Goal: Task Accomplishment & Management: Use online tool/utility

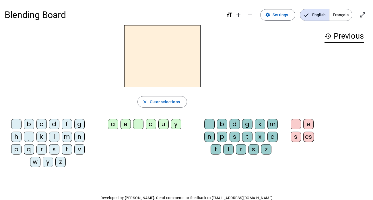
click at [45, 126] on div "c" at bounding box center [41, 124] width 10 height 10
click at [56, 139] on div "l" at bounding box center [54, 137] width 10 height 10
click at [145, 104] on mat-icon "close" at bounding box center [144, 101] width 5 height 5
click at [347, 17] on span "Français" at bounding box center [340, 14] width 23 height 11
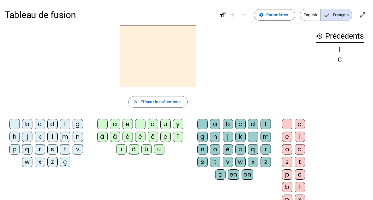
click at [107, 138] on div "à" at bounding box center [102, 137] width 10 height 10
click at [116, 140] on div "â" at bounding box center [115, 137] width 10 height 10
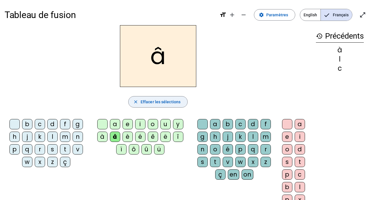
click at [135, 104] on mat-icon "close" at bounding box center [135, 101] width 5 height 5
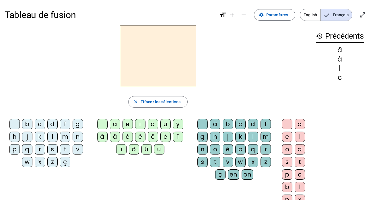
click at [318, 37] on mat-icon "history" at bounding box center [319, 36] width 7 height 7
click at [313, 14] on span "English" at bounding box center [310, 14] width 20 height 11
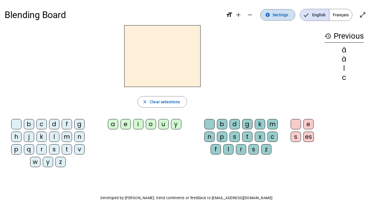
click at [266, 19] on span at bounding box center [277, 15] width 34 height 14
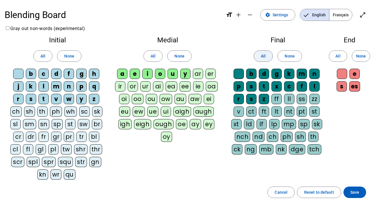
click at [267, 58] on span at bounding box center [263, 56] width 19 height 14
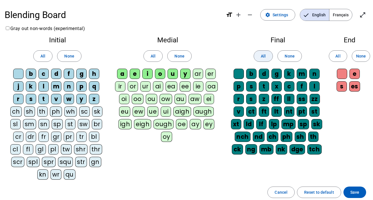
click at [267, 58] on span at bounding box center [263, 56] width 19 height 14
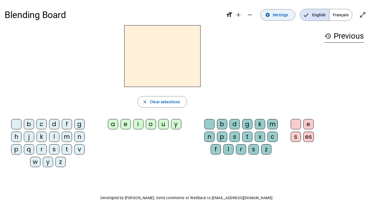
click at [270, 17] on mat-icon "settings" at bounding box center [267, 14] width 5 height 5
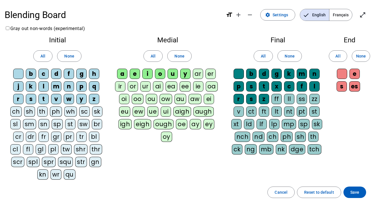
click at [18, 153] on div "cl" at bounding box center [15, 150] width 10 height 10
click at [311, 20] on span "English" at bounding box center [314, 14] width 29 height 11
click at [16, 150] on div "cl" at bounding box center [15, 150] width 10 height 10
click at [355, 195] on span "Save" at bounding box center [354, 192] width 9 height 7
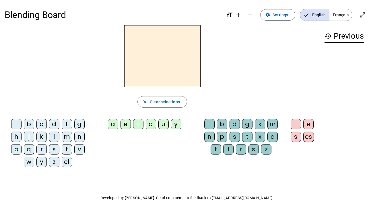
click at [71, 160] on div "cl" at bounding box center [67, 162] width 10 height 10
click at [110, 125] on div "a" at bounding box center [113, 124] width 10 height 10
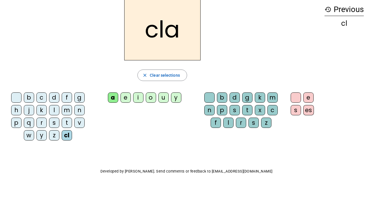
scroll to position [32, 0]
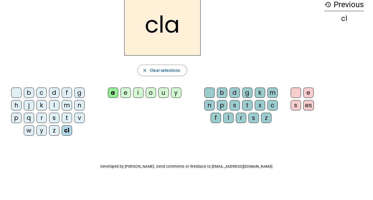
click at [269, 94] on div "m" at bounding box center [272, 93] width 10 height 10
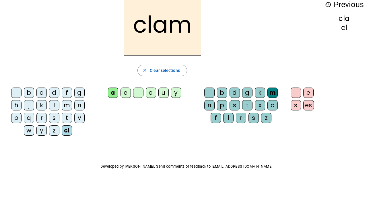
click at [309, 94] on div "e" at bounding box center [308, 93] width 10 height 10
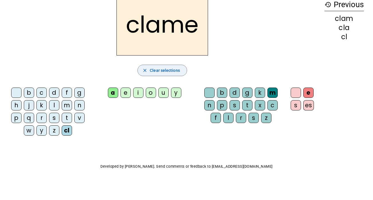
click at [163, 66] on span "button" at bounding box center [162, 71] width 49 height 14
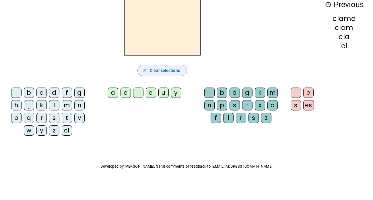
click at [163, 66] on span "button" at bounding box center [162, 71] width 49 height 14
click at [330, 5] on mat-icon "history" at bounding box center [327, 4] width 7 height 7
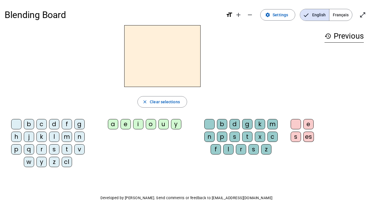
click at [70, 160] on div "cl" at bounding box center [67, 162] width 10 height 10
click at [114, 129] on div "a" at bounding box center [113, 124] width 10 height 10
click at [271, 123] on div "m" at bounding box center [272, 124] width 10 height 10
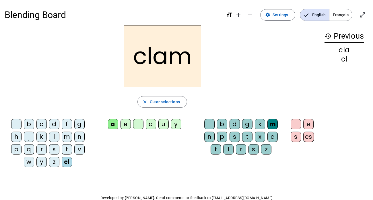
click at [306, 127] on div "e" at bounding box center [308, 124] width 10 height 10
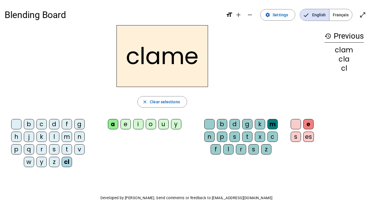
click at [56, 135] on div "l" at bounding box center [54, 137] width 10 height 10
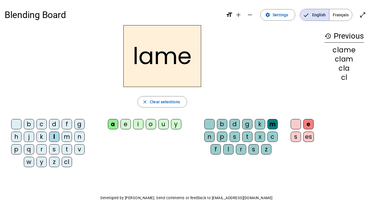
click at [56, 126] on div "d" at bounding box center [54, 124] width 10 height 10
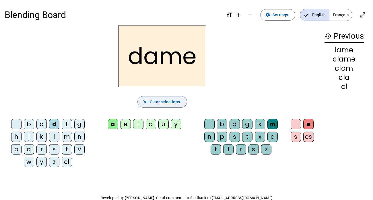
click at [142, 103] on span "button" at bounding box center [162, 102] width 49 height 14
